Goal: Communication & Community: Answer question/provide support

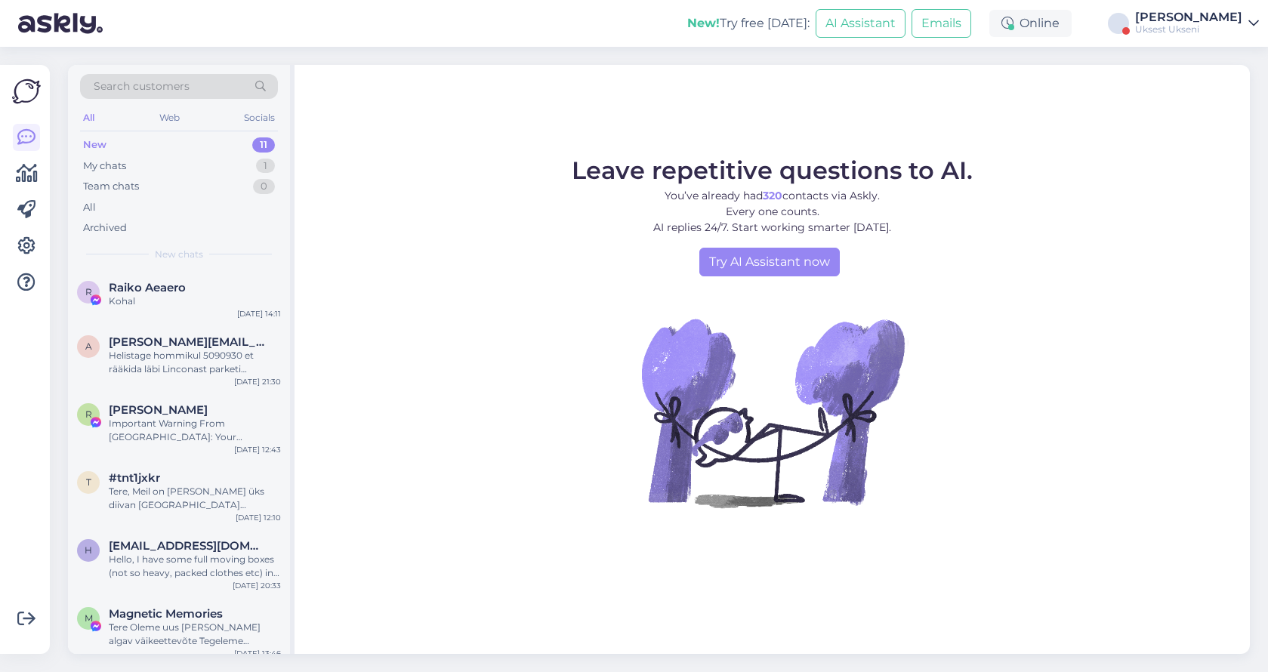
click at [1202, 30] on div "Uksest Ukseni" at bounding box center [1188, 29] width 107 height 12
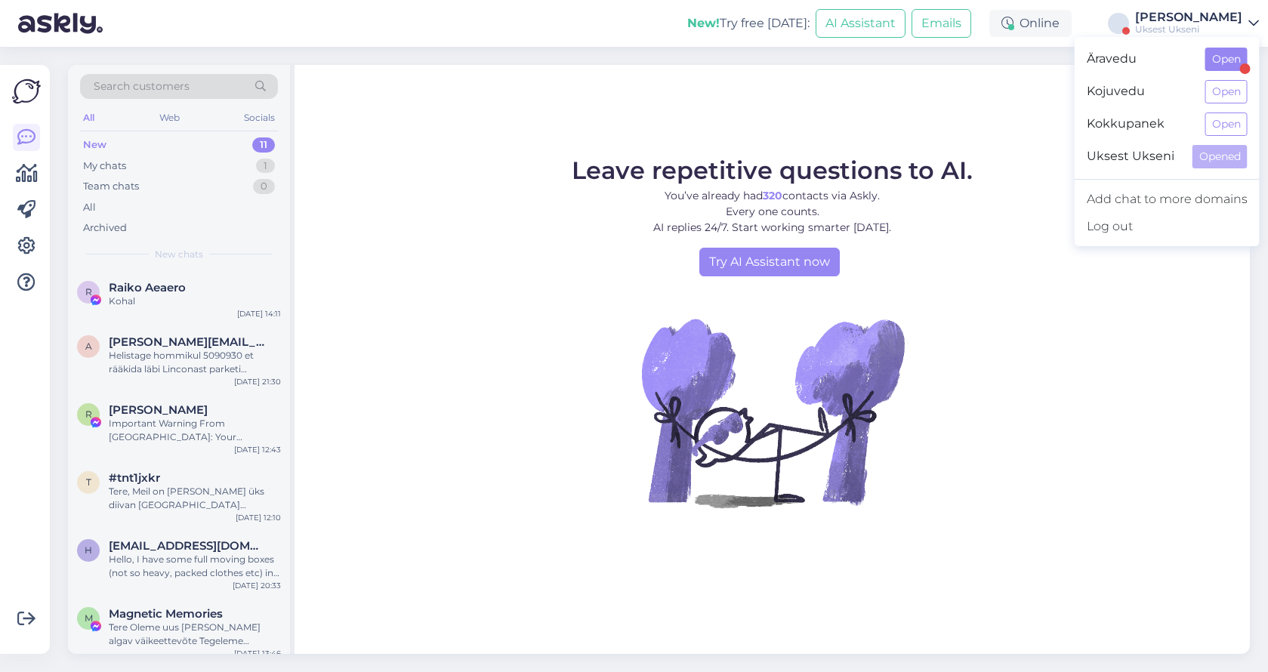
click at [1221, 65] on button "Open" at bounding box center [1226, 59] width 42 height 23
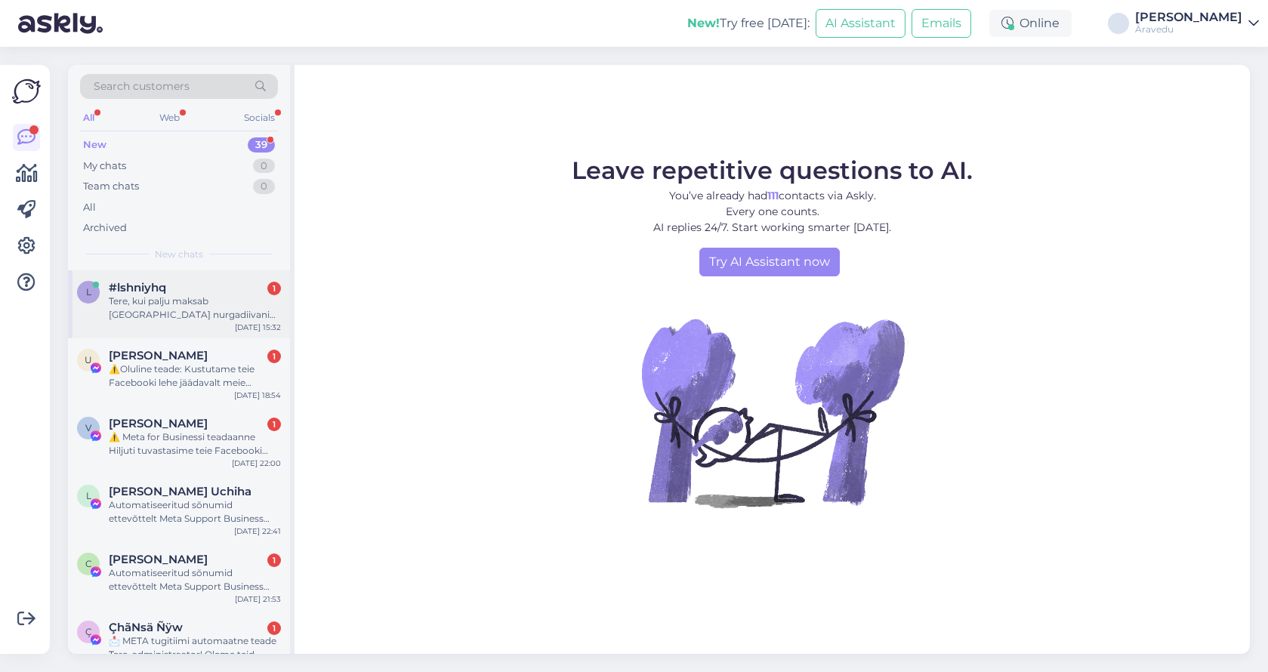
click at [162, 323] on div "l #lshniyhq 1 Tere, kui palju maksab [GEOGRAPHIC_DATA] nurgadiivani äravedu? [D…" at bounding box center [179, 304] width 222 height 68
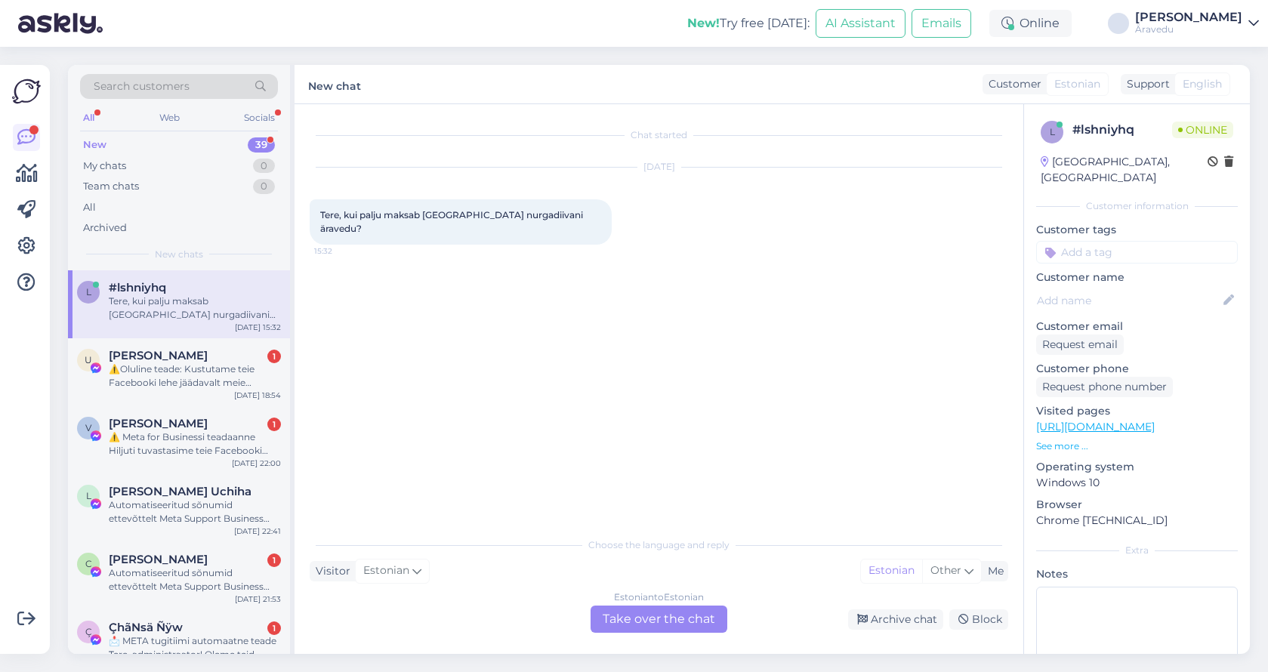
click at [600, 611] on div "Estonian to Estonian Take over the chat" at bounding box center [659, 619] width 137 height 27
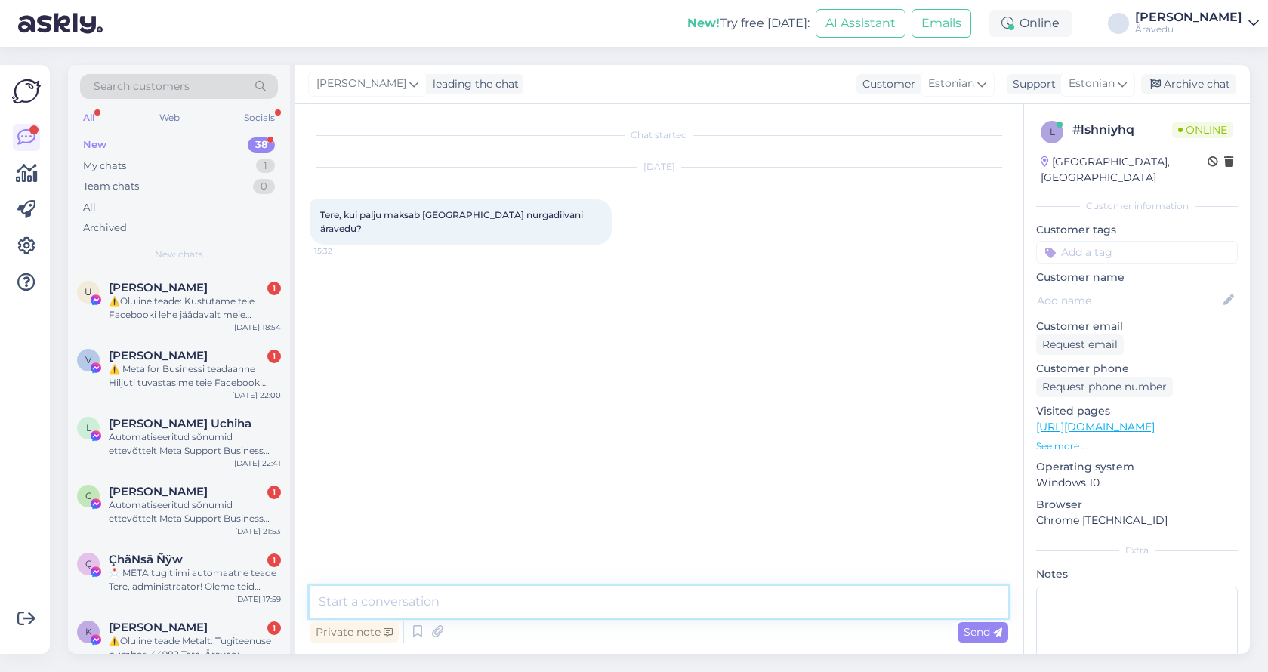
click at [444, 609] on textarea at bounding box center [659, 602] width 698 height 32
type textarea "Tere"
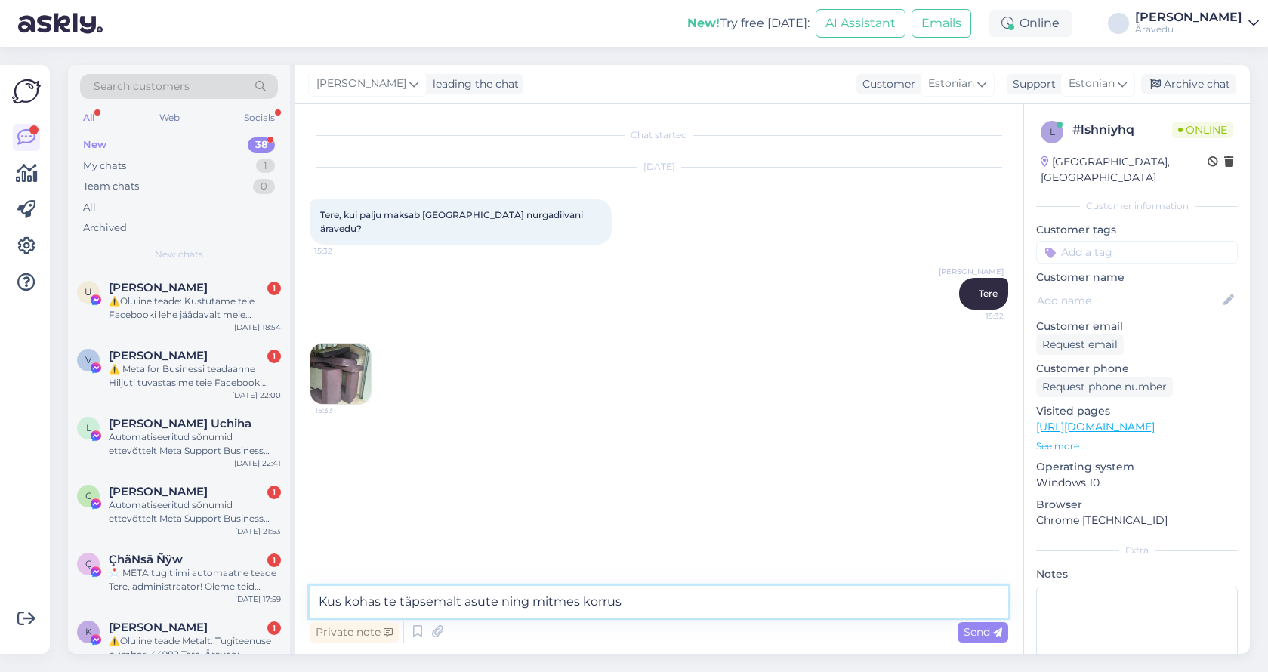
type textarea "Kus kohas te täpsemalt asute ning mitmes korrus?"
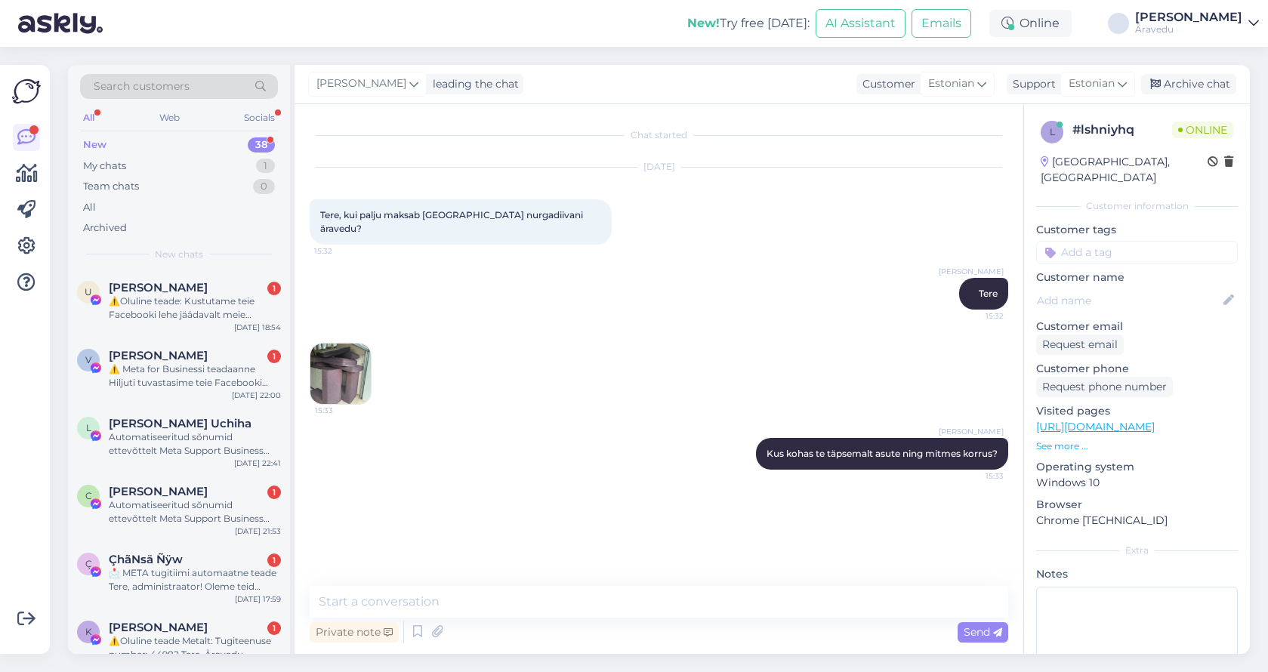
click at [361, 355] on img at bounding box center [340, 374] width 60 height 60
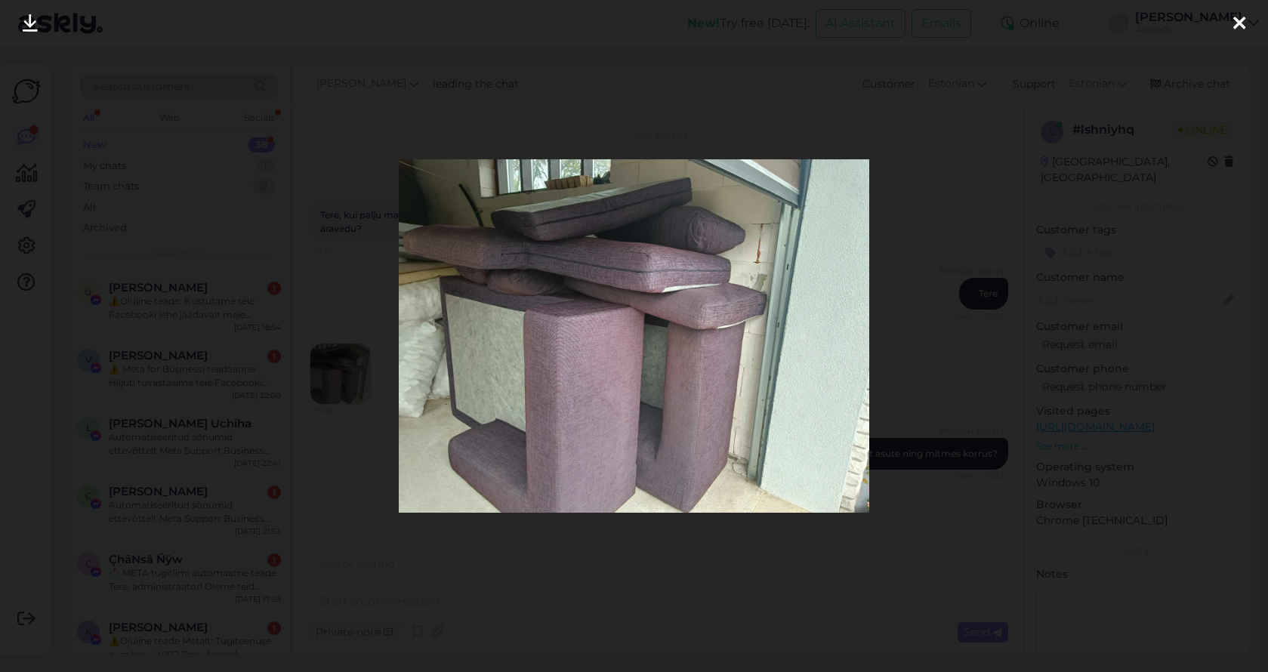
click at [1007, 375] on div at bounding box center [634, 336] width 1268 height 672
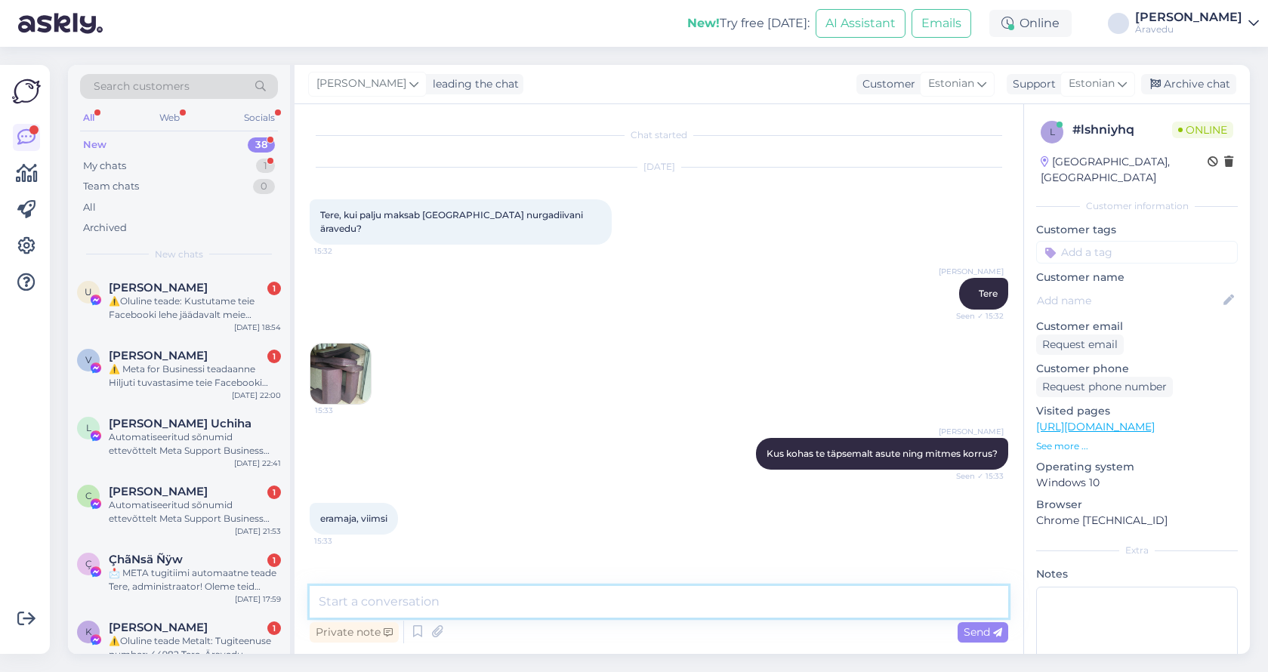
click at [439, 606] on textarea at bounding box center [659, 602] width 698 height 32
type textarea "viimsi kus täpsemalt?"
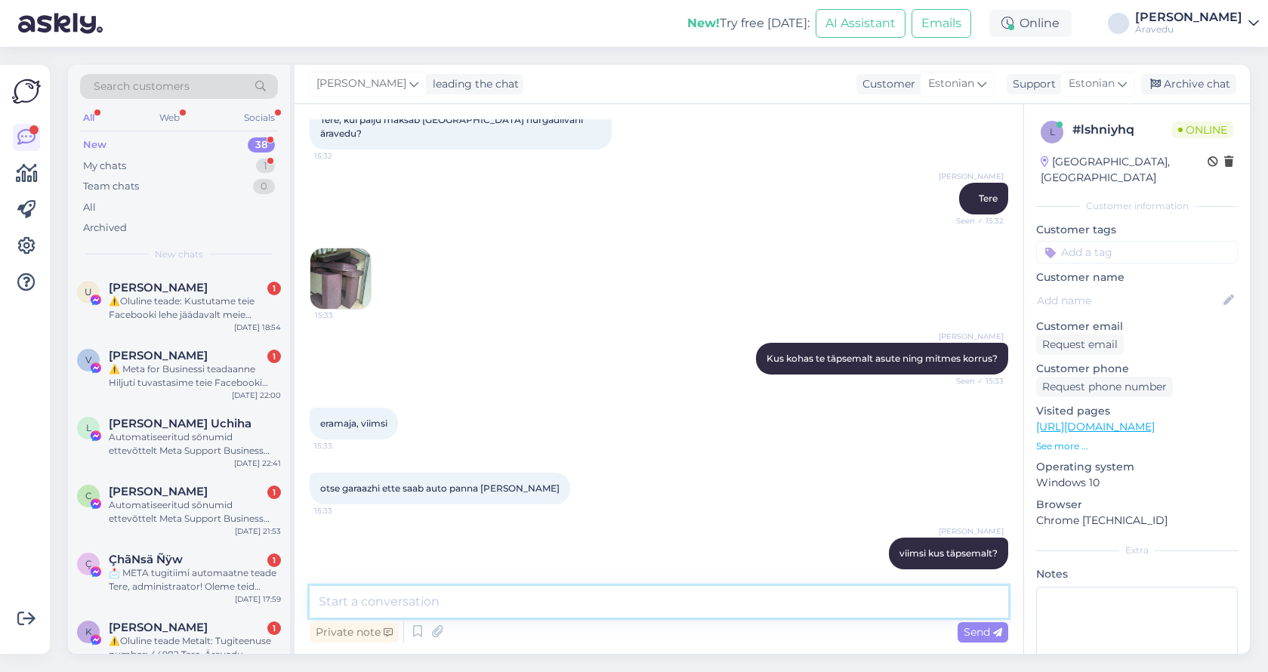
scroll to position [160, 0]
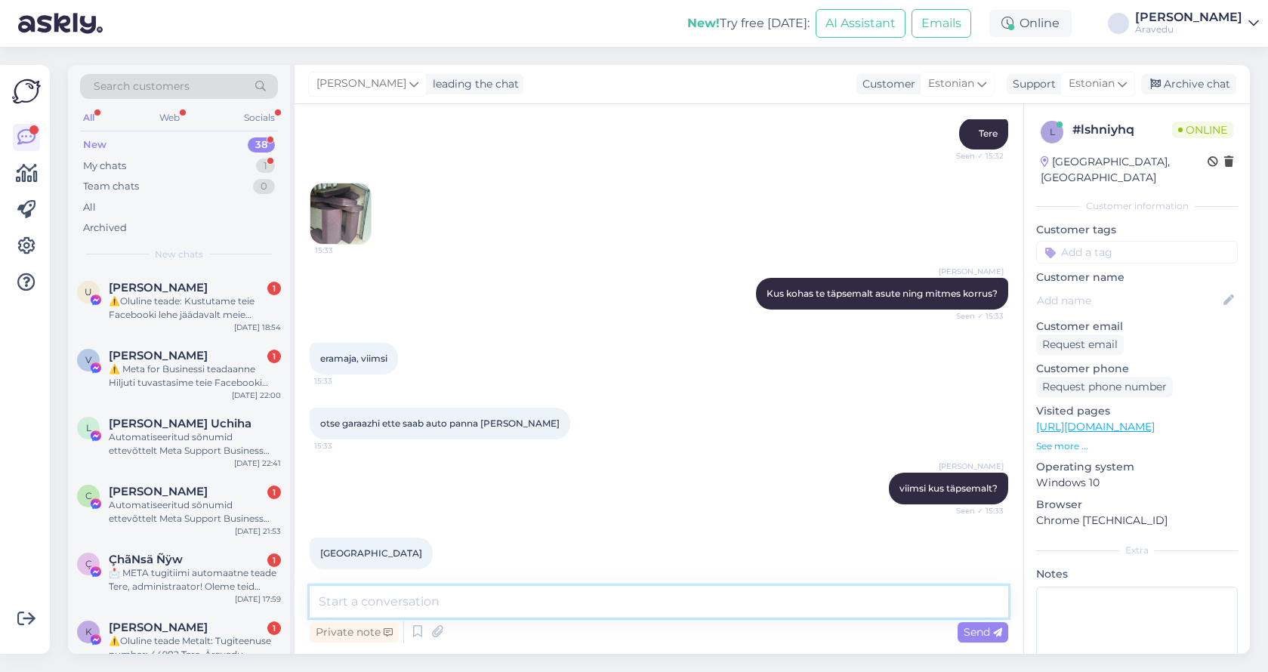
click at [532, 603] on textarea at bounding box center [659, 602] width 698 height 32
type textarea "moment kohe arvutan"
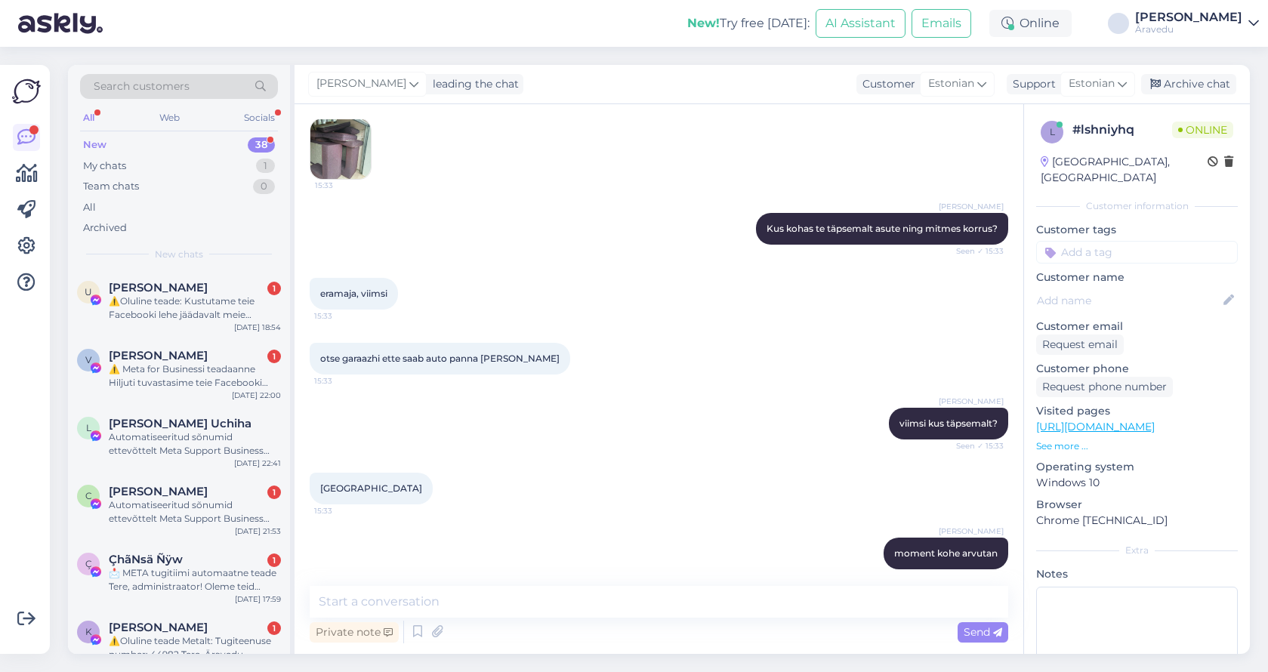
click at [356, 132] on img at bounding box center [340, 149] width 60 height 60
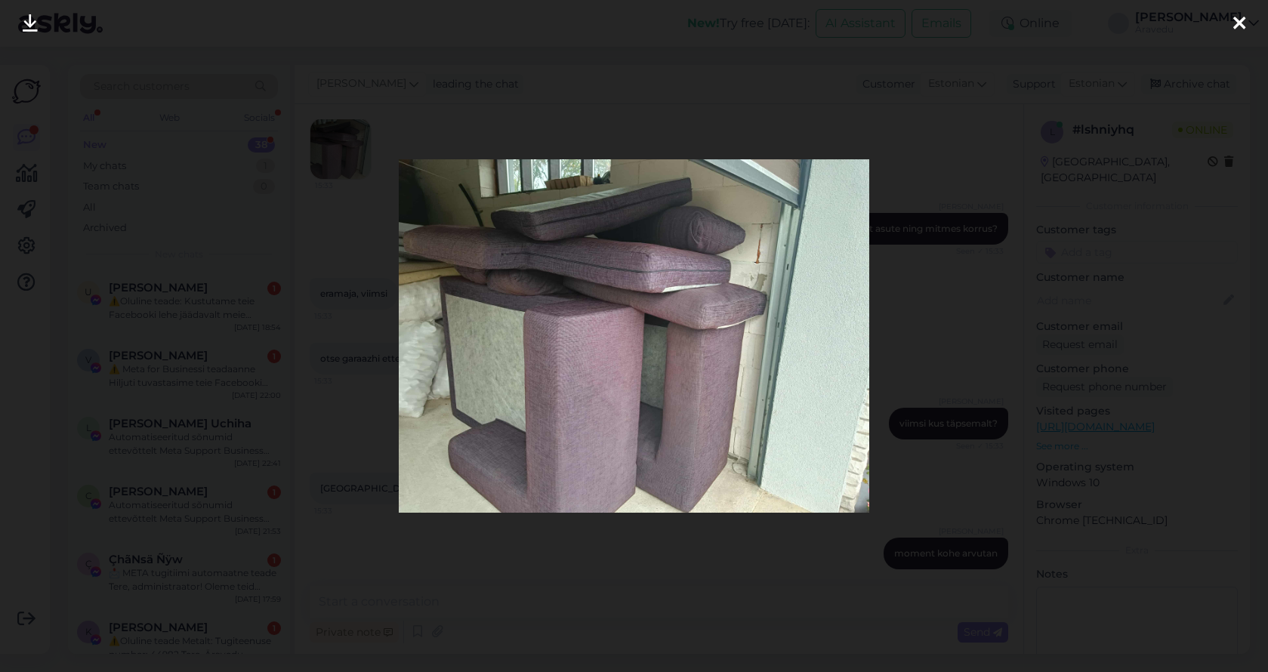
click at [960, 288] on div at bounding box center [634, 336] width 1268 height 672
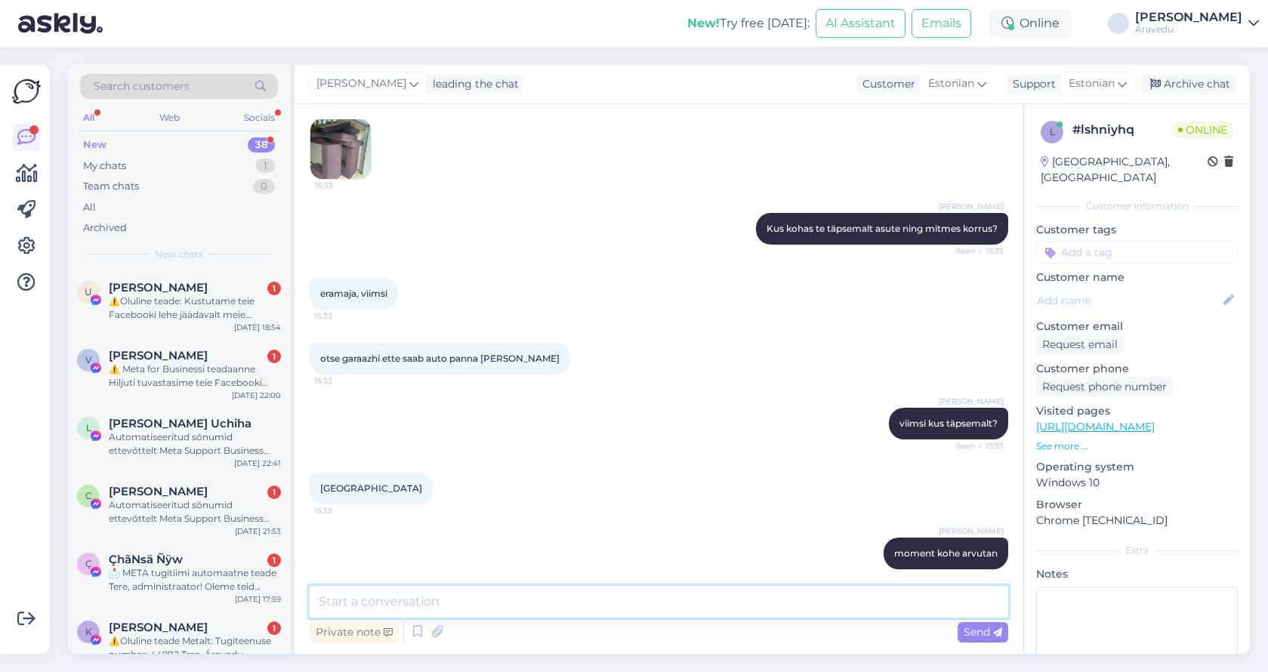
click at [469, 595] on textarea at bounding box center [659, 602] width 698 height 32
type textarea "114 eur koos KMga"
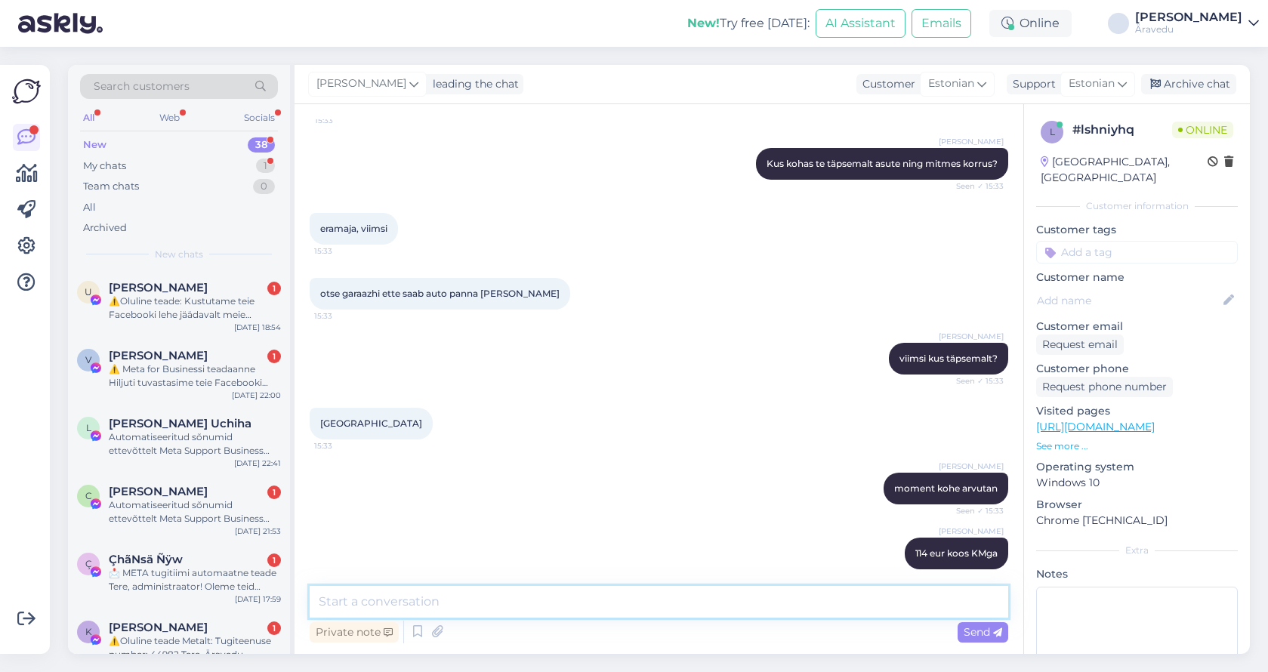
scroll to position [355, 0]
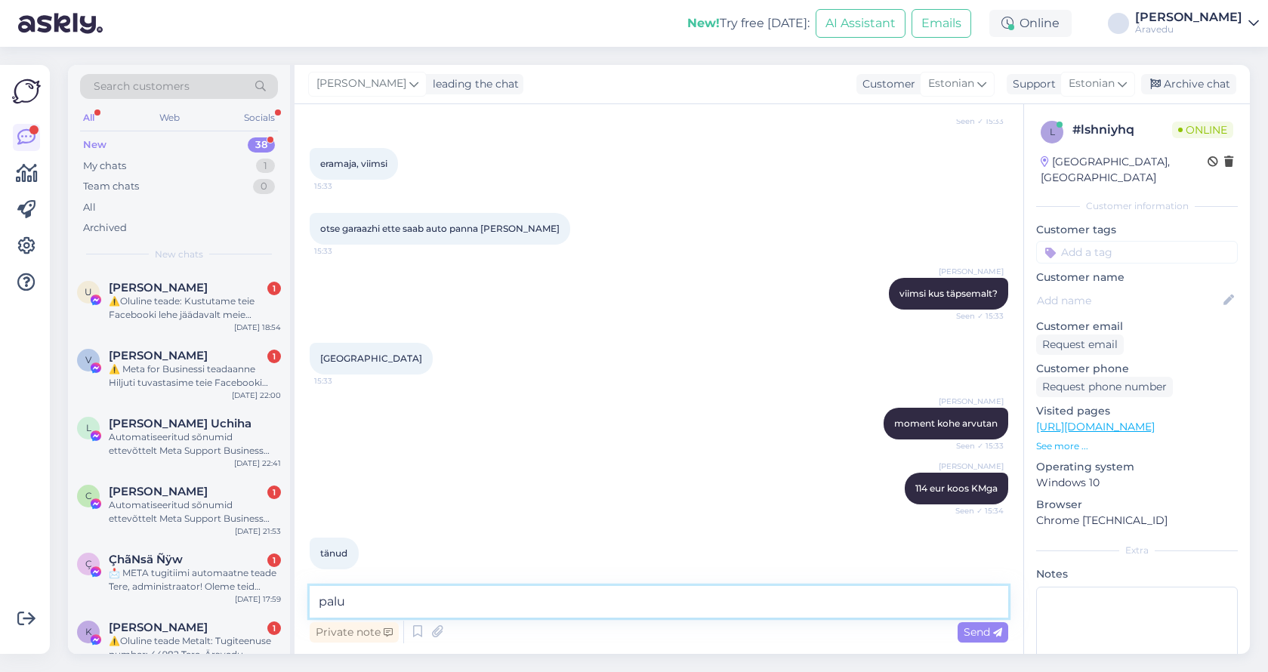
type textarea "palun"
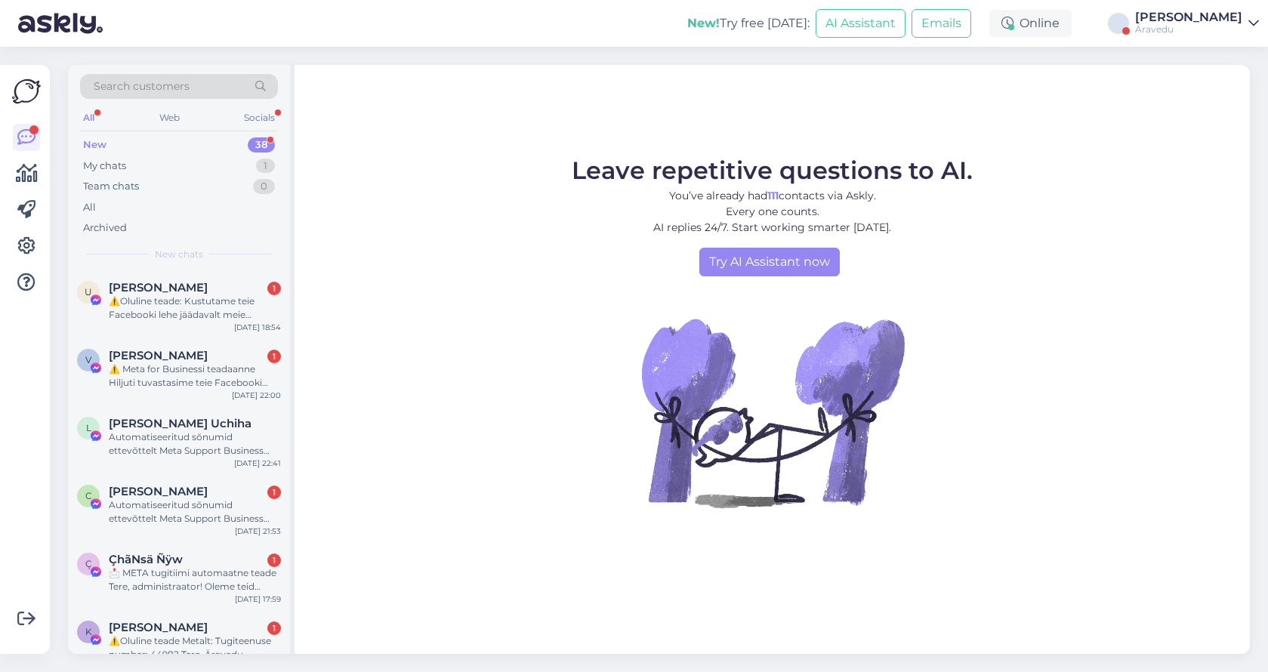
click at [1230, 20] on div "[PERSON_NAME]" at bounding box center [1188, 17] width 107 height 12
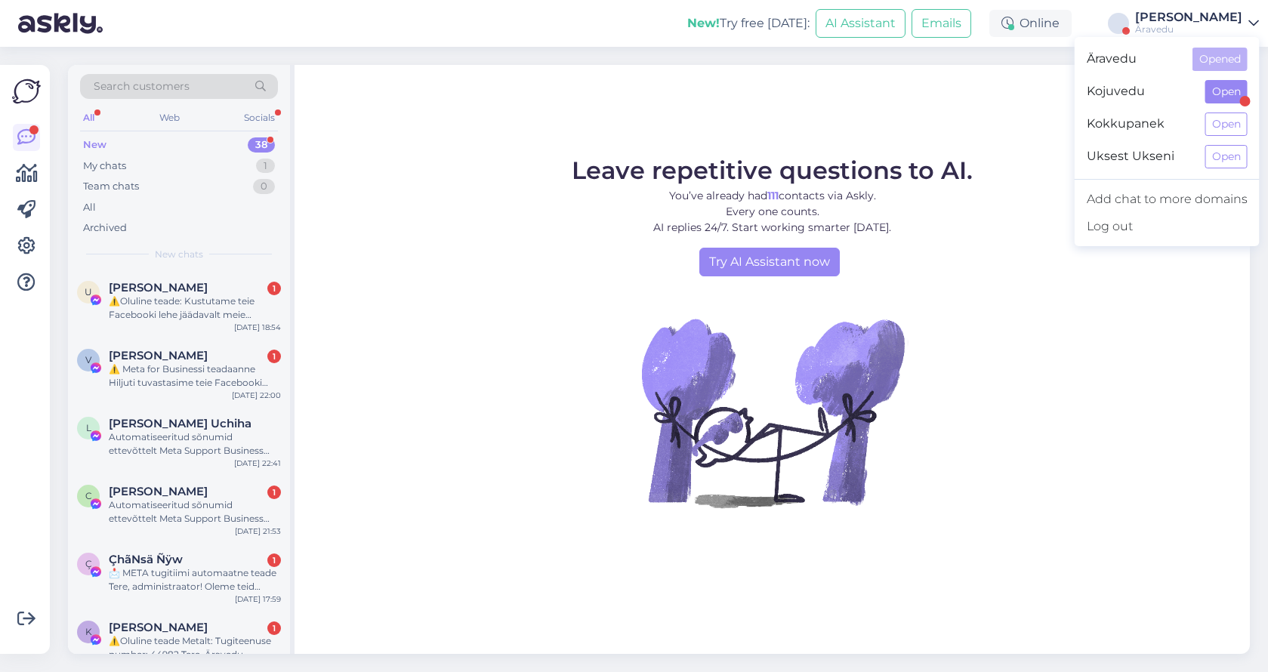
click at [1216, 100] on button "Open" at bounding box center [1226, 91] width 42 height 23
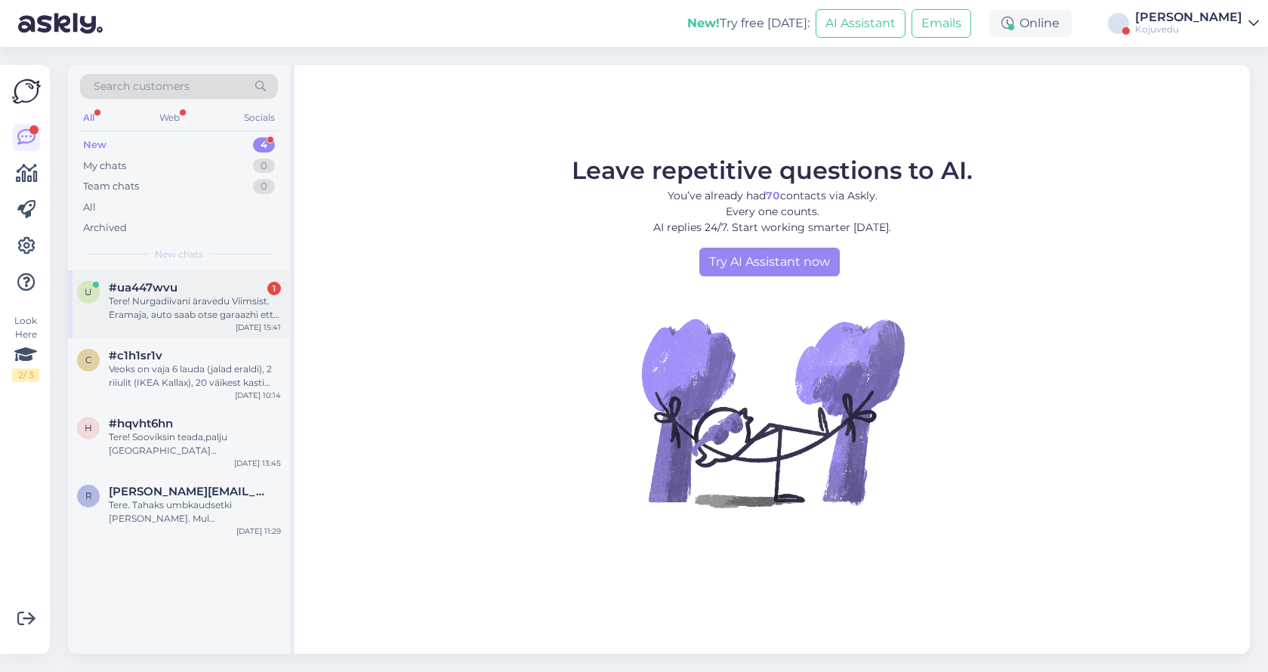
click at [164, 306] on div "Tere! Nurgadiivani äravedu Viimsist. Eramaja, auto saab otse garaazhi ette pann…" at bounding box center [195, 307] width 172 height 27
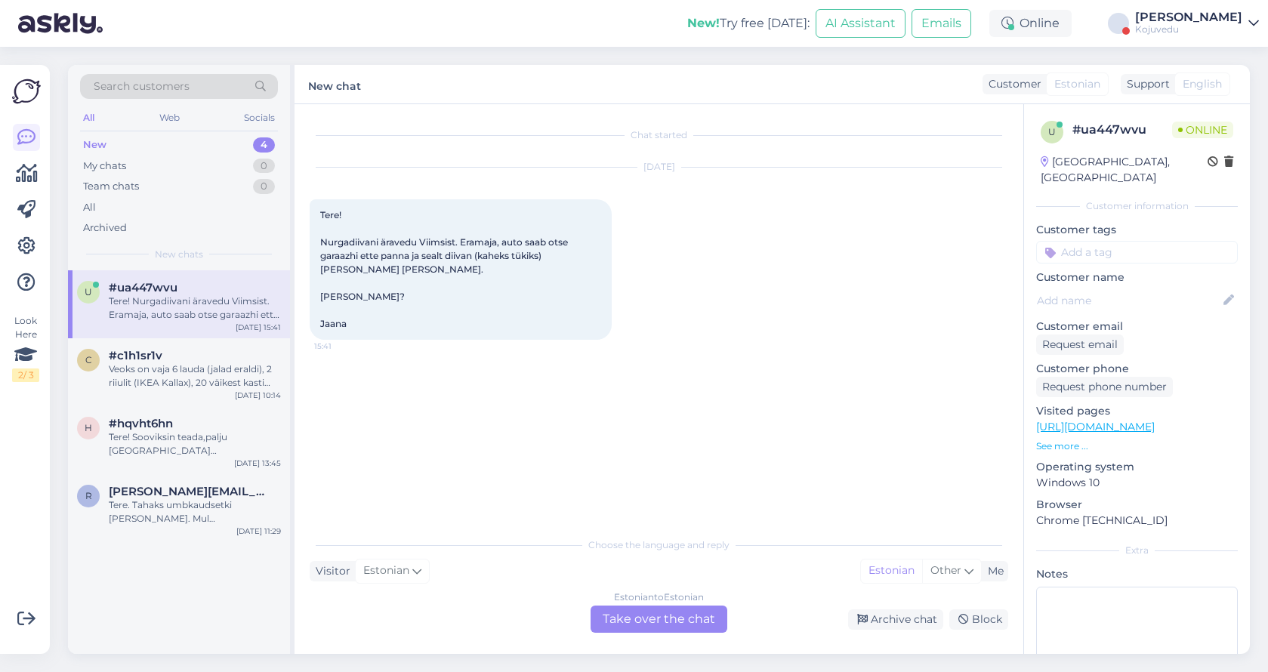
click at [641, 617] on div "Estonian to Estonian Take over the chat" at bounding box center [659, 619] width 137 height 27
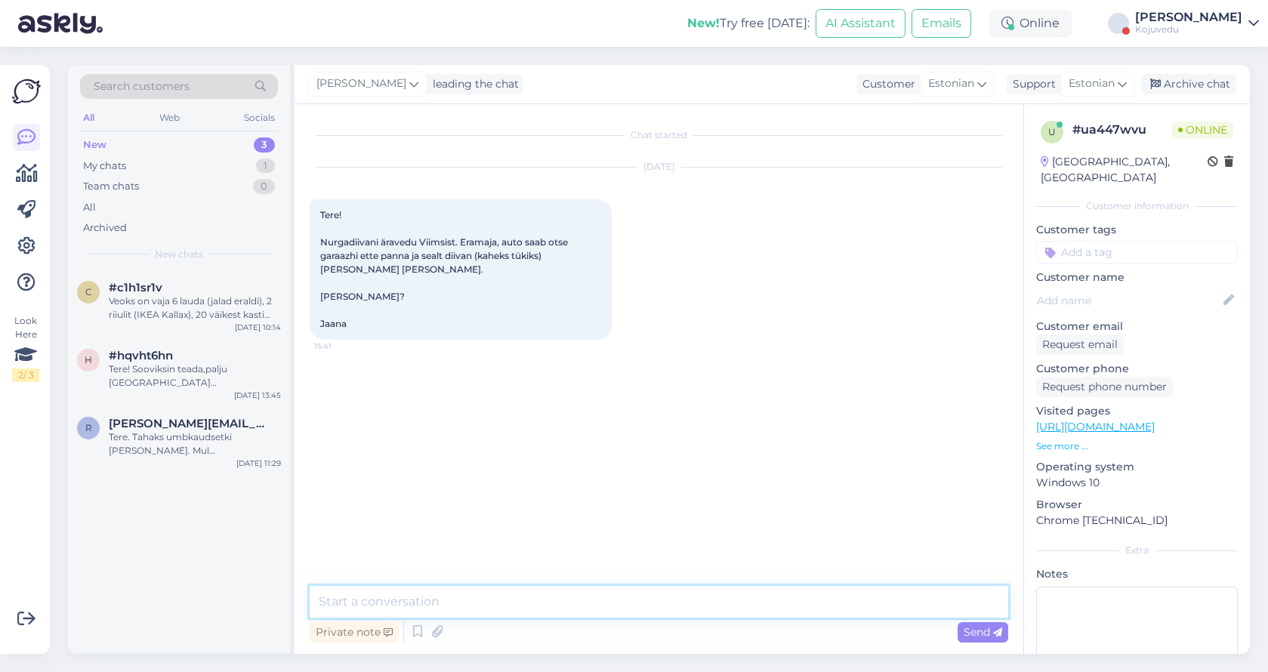
click at [436, 590] on textarea at bounding box center [659, 602] width 698 height 32
type textarea "Tere, 129.-"
click at [616, 604] on textarea at bounding box center [659, 602] width 698 height 32
